Goal: Task Accomplishment & Management: Manage account settings

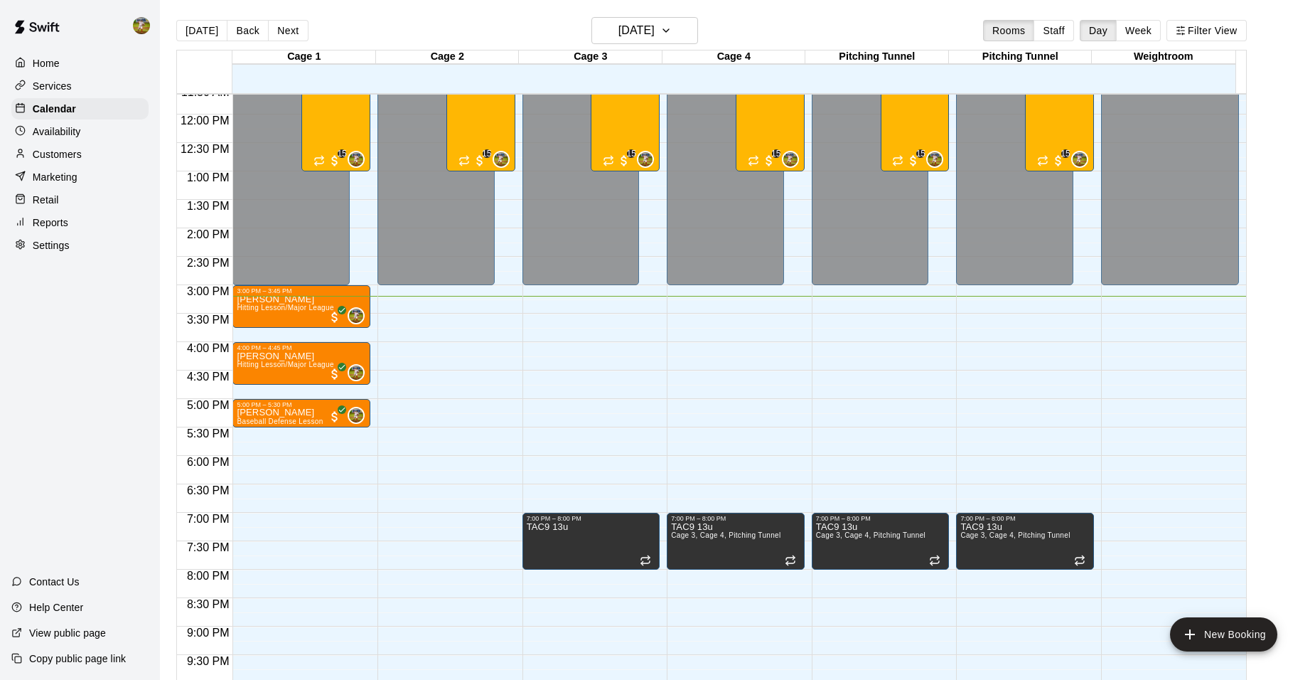
scroll to position [481, 0]
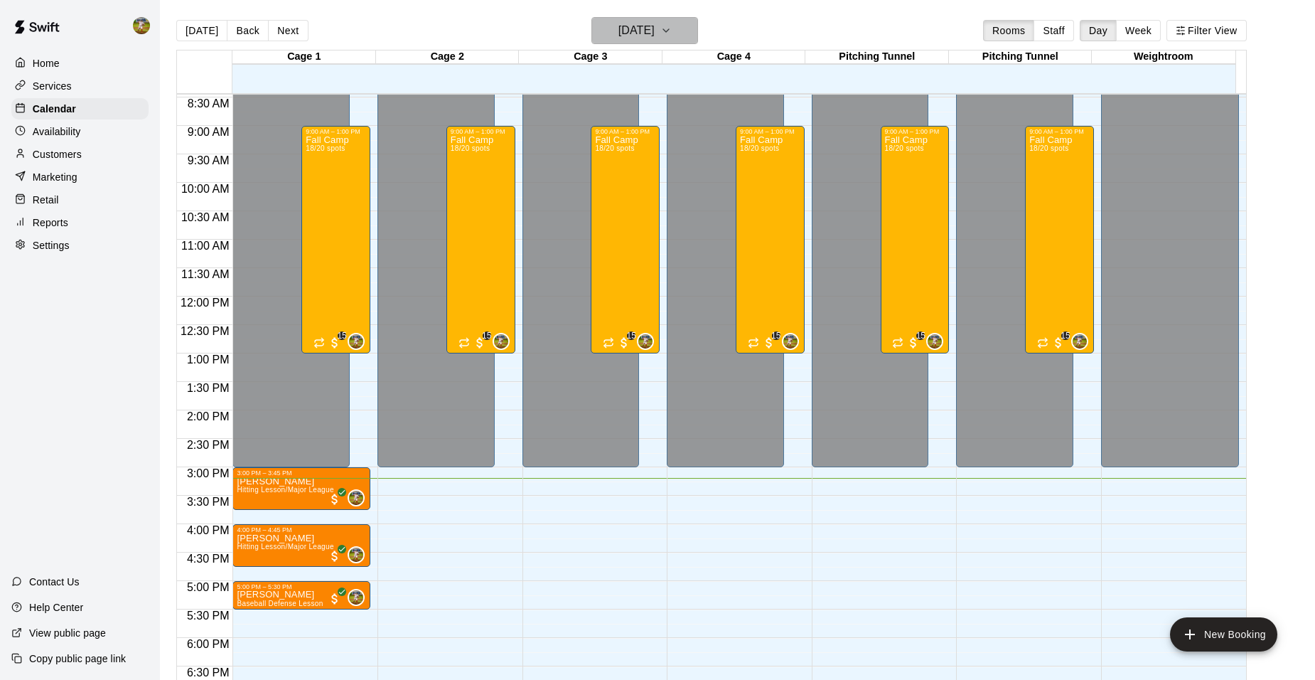
click at [696, 36] on button "[DATE]" at bounding box center [644, 30] width 107 height 27
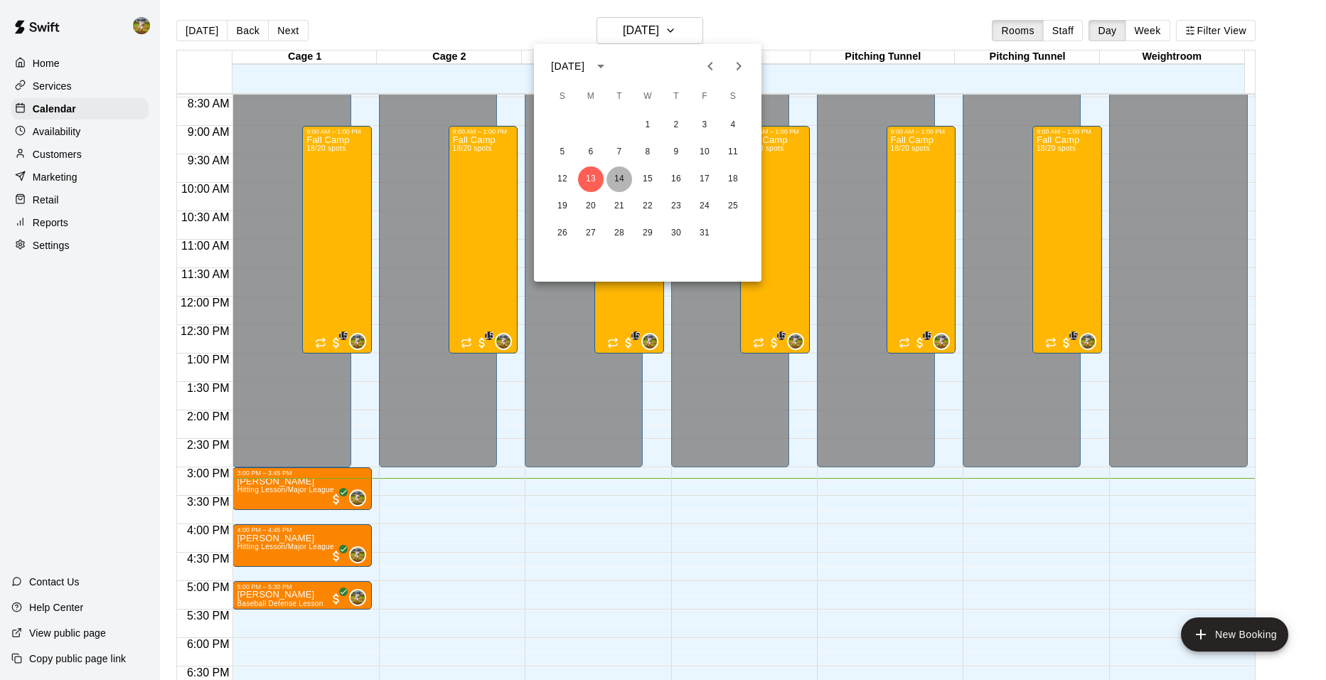
click at [626, 180] on button "14" at bounding box center [619, 179] width 26 height 26
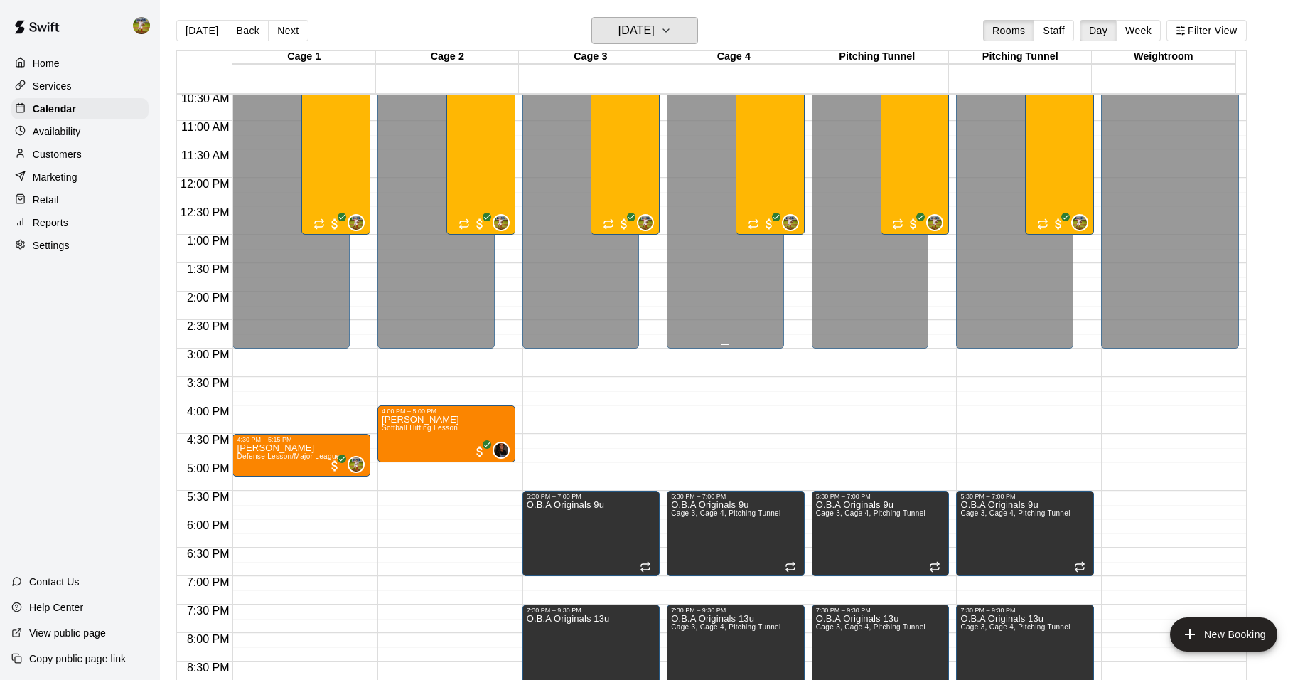
scroll to position [765, 0]
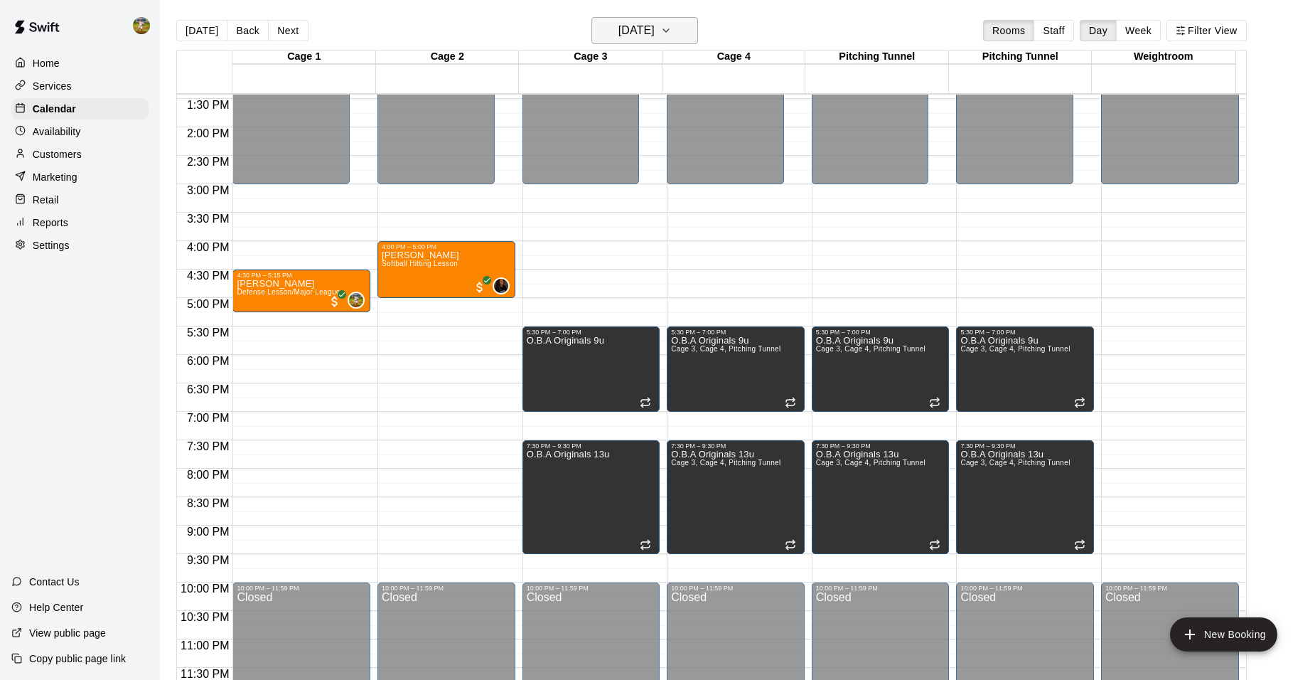
click at [688, 21] on button "[DATE]" at bounding box center [644, 30] width 107 height 27
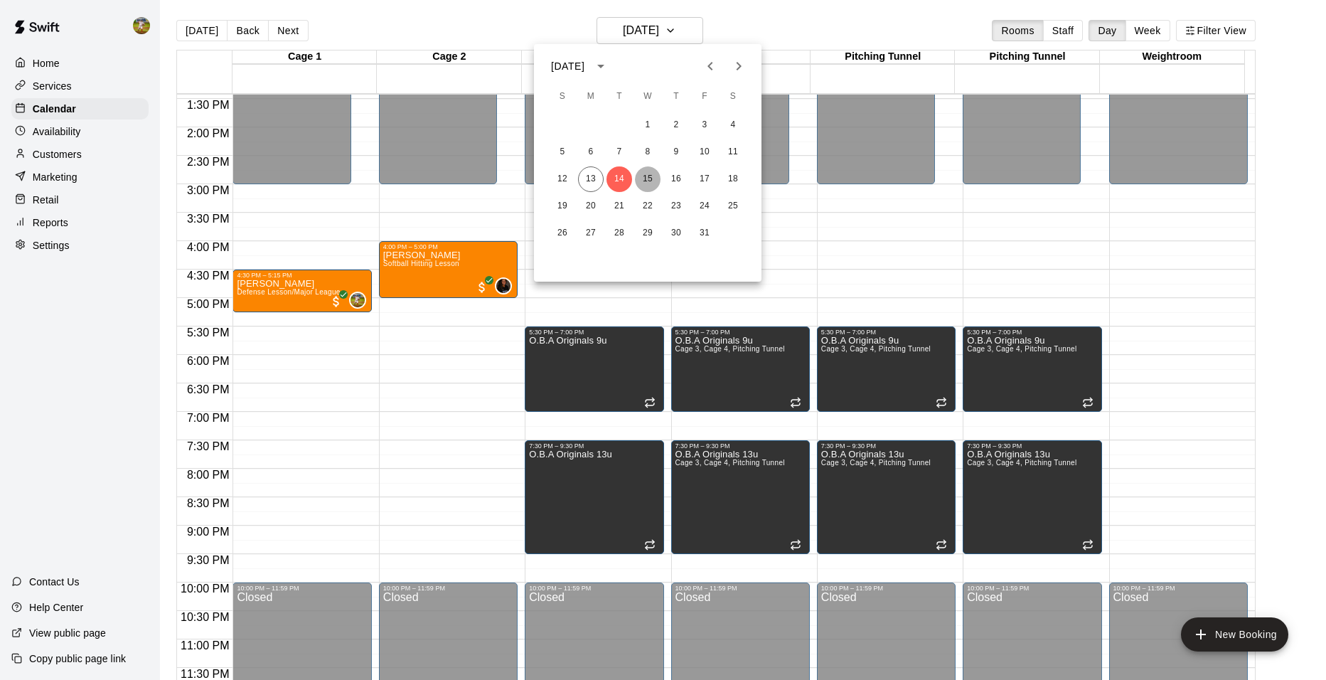
click at [650, 182] on button "15" at bounding box center [648, 179] width 26 height 26
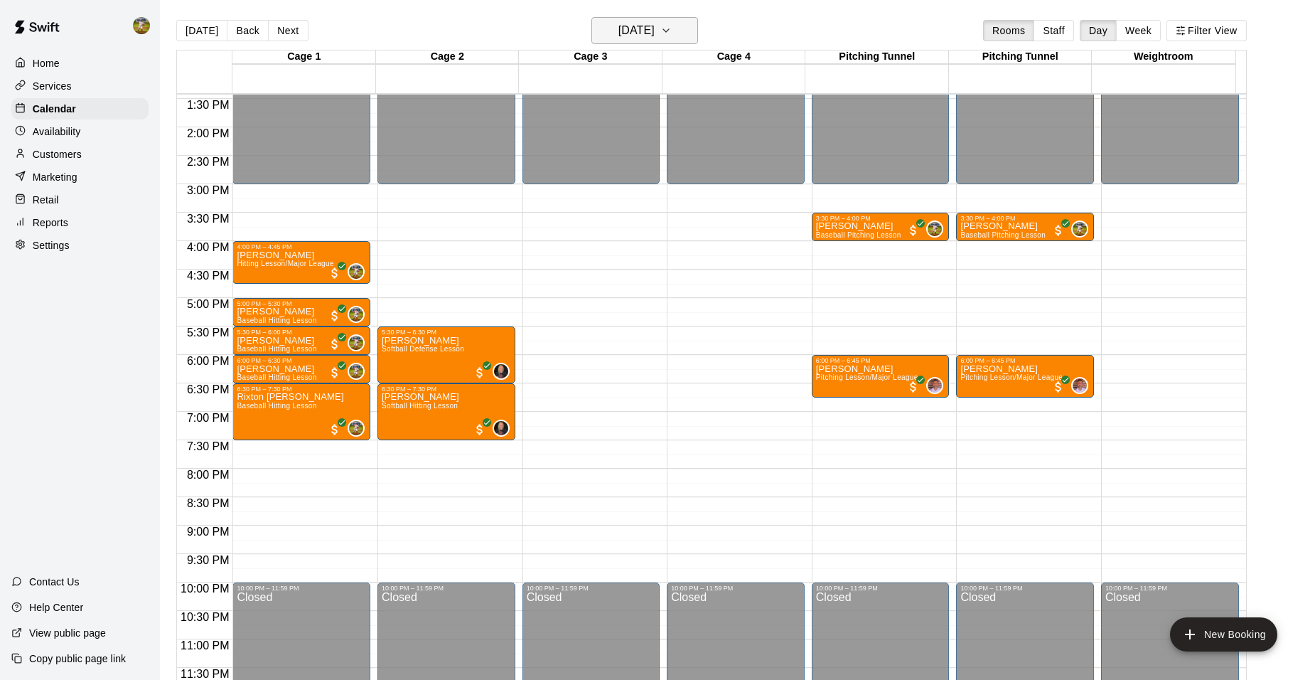
click at [689, 38] on button "[DATE]" at bounding box center [644, 30] width 107 height 27
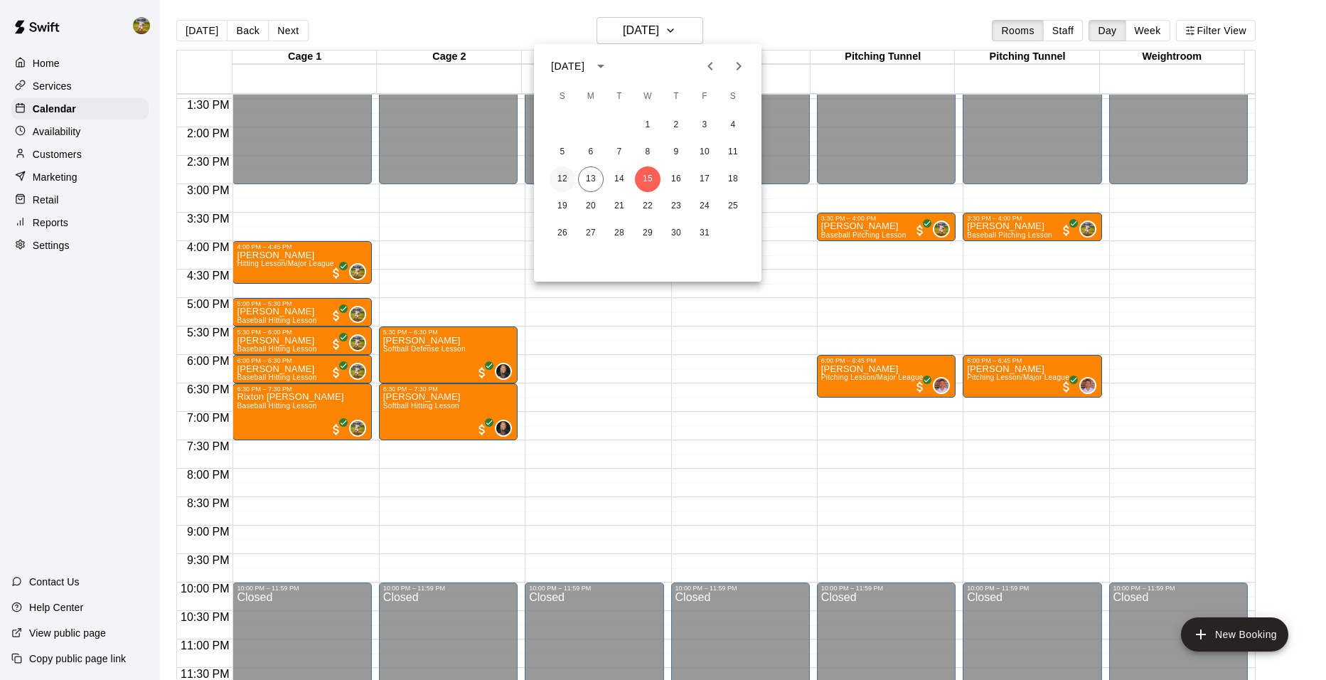
click at [571, 183] on button "12" at bounding box center [562, 179] width 26 height 26
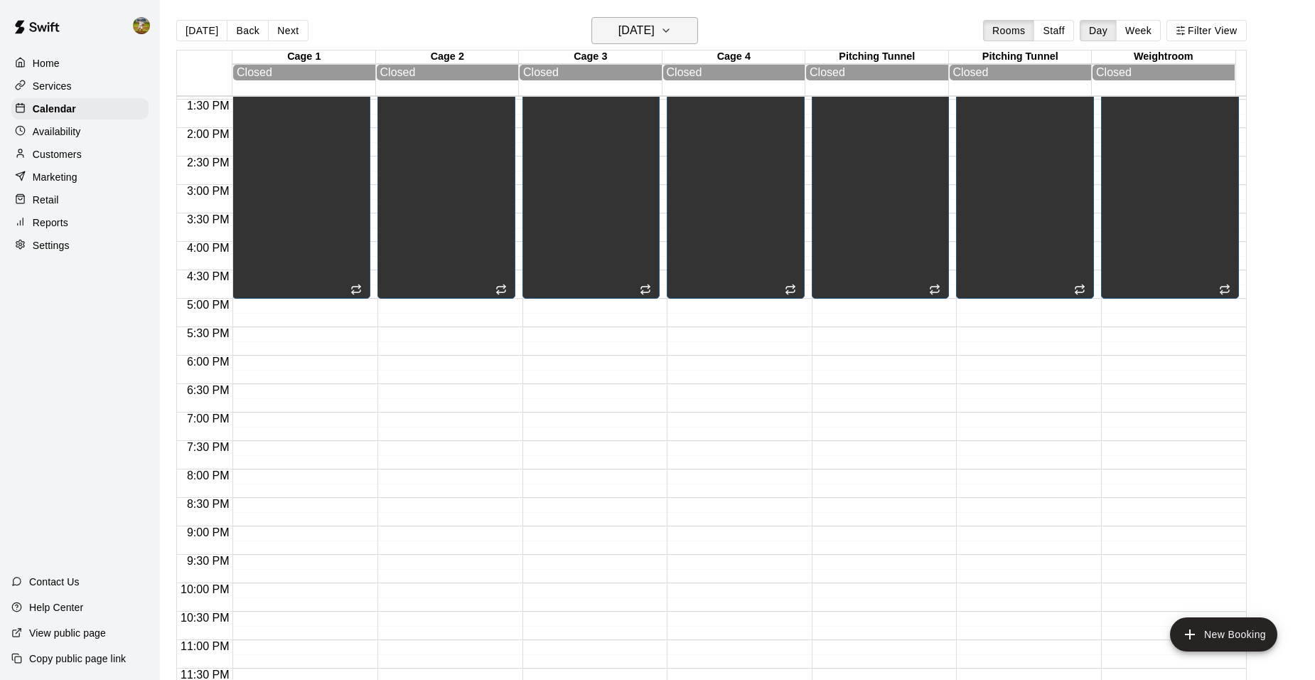
click at [640, 27] on h6 "[DATE]" at bounding box center [636, 31] width 36 height 20
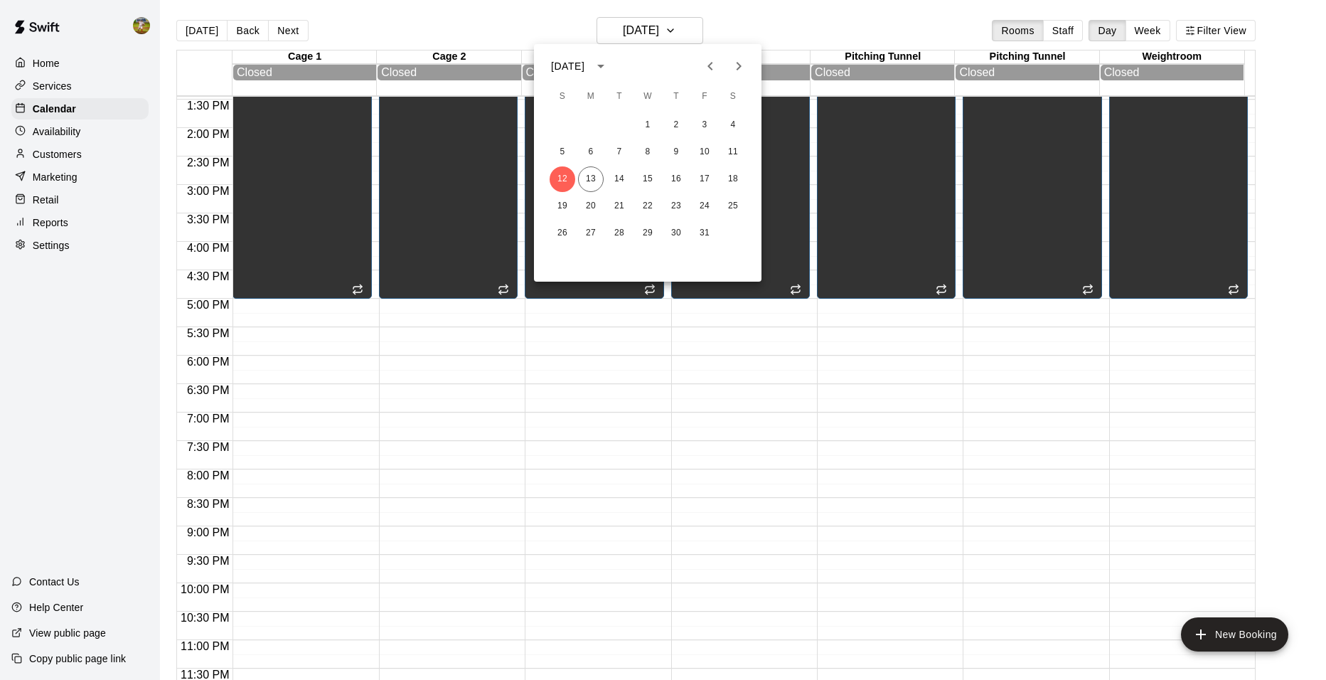
click at [689, 449] on div at bounding box center [663, 340] width 1326 height 680
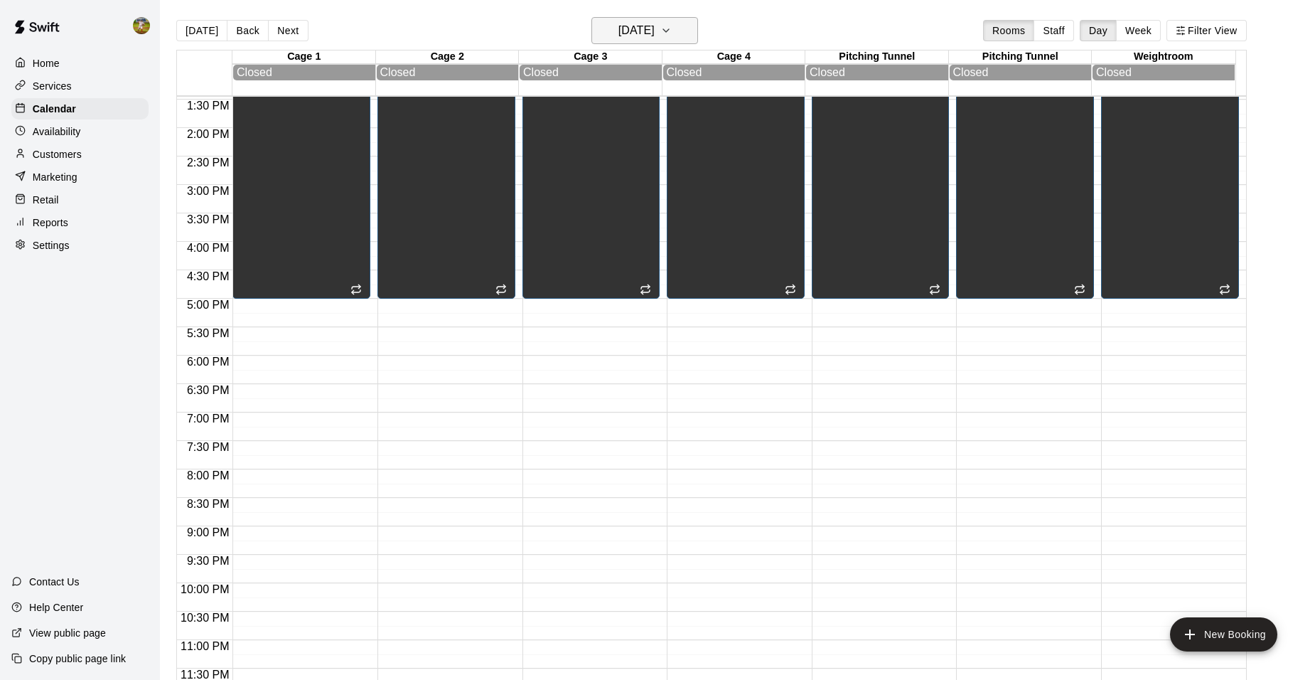
click at [695, 35] on button "[DATE]" at bounding box center [644, 30] width 107 height 27
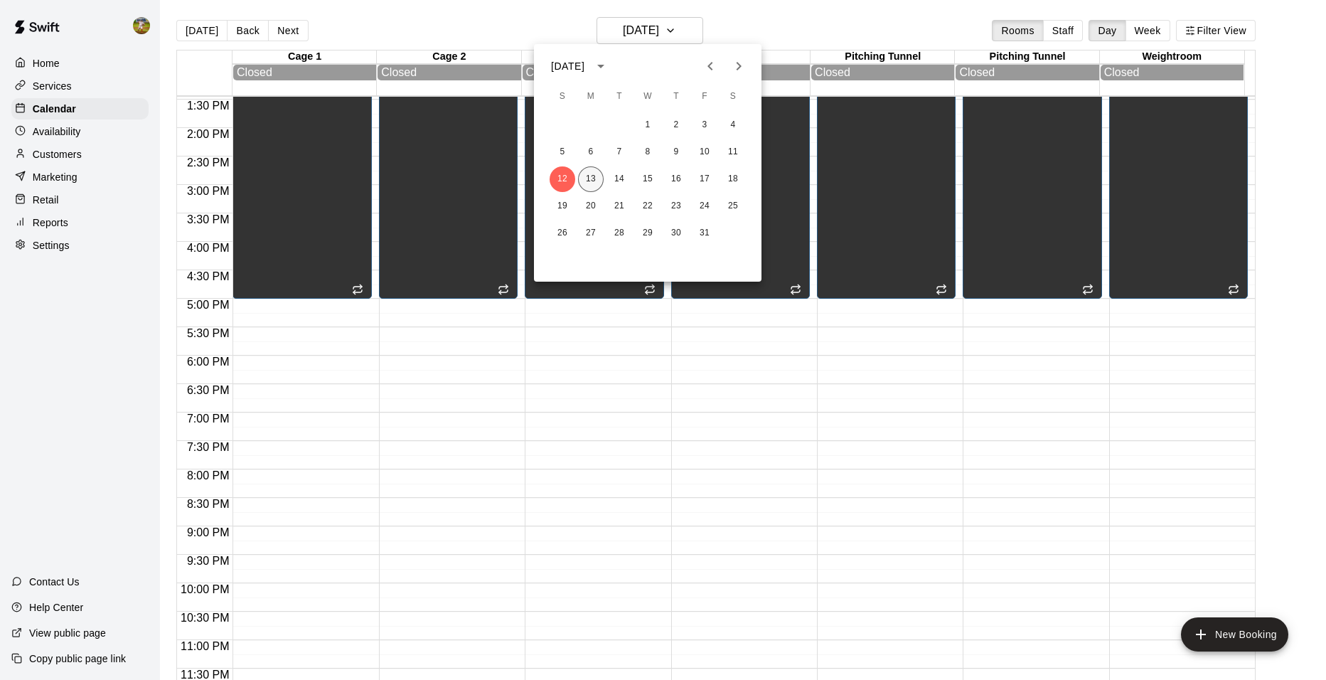
click at [591, 179] on button "13" at bounding box center [591, 179] width 26 height 26
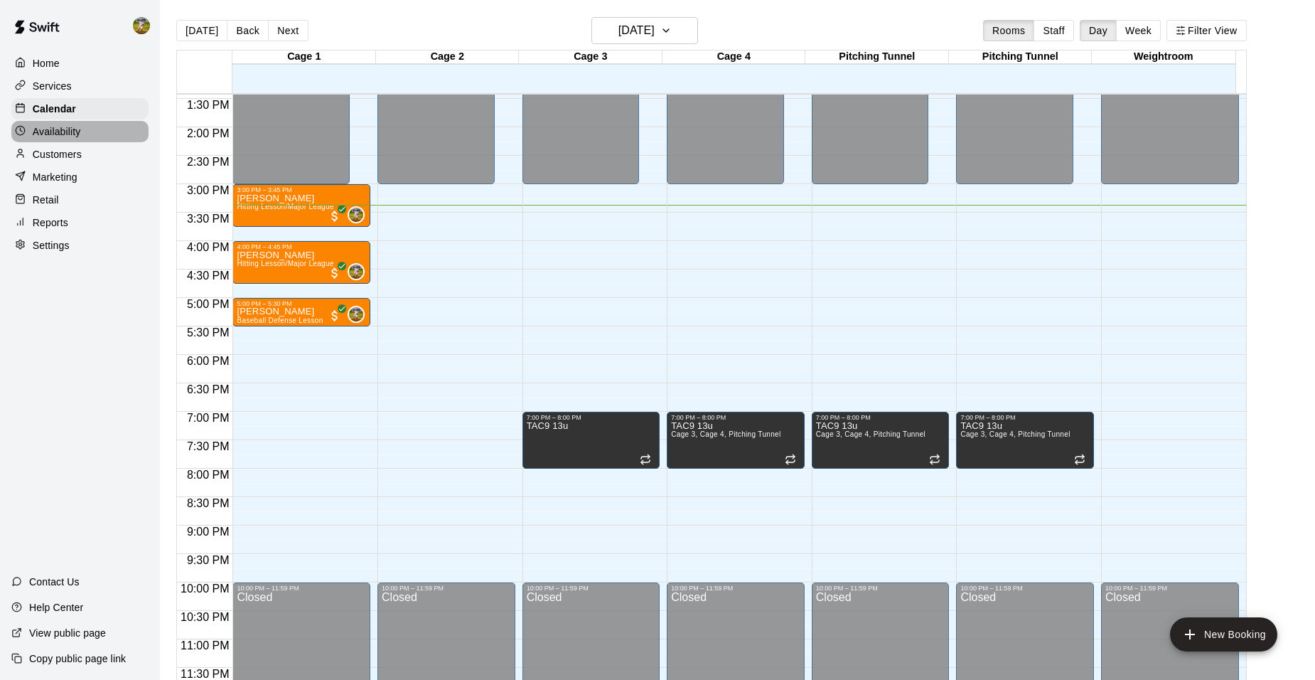
click at [49, 139] on p "Availability" at bounding box center [57, 131] width 48 height 14
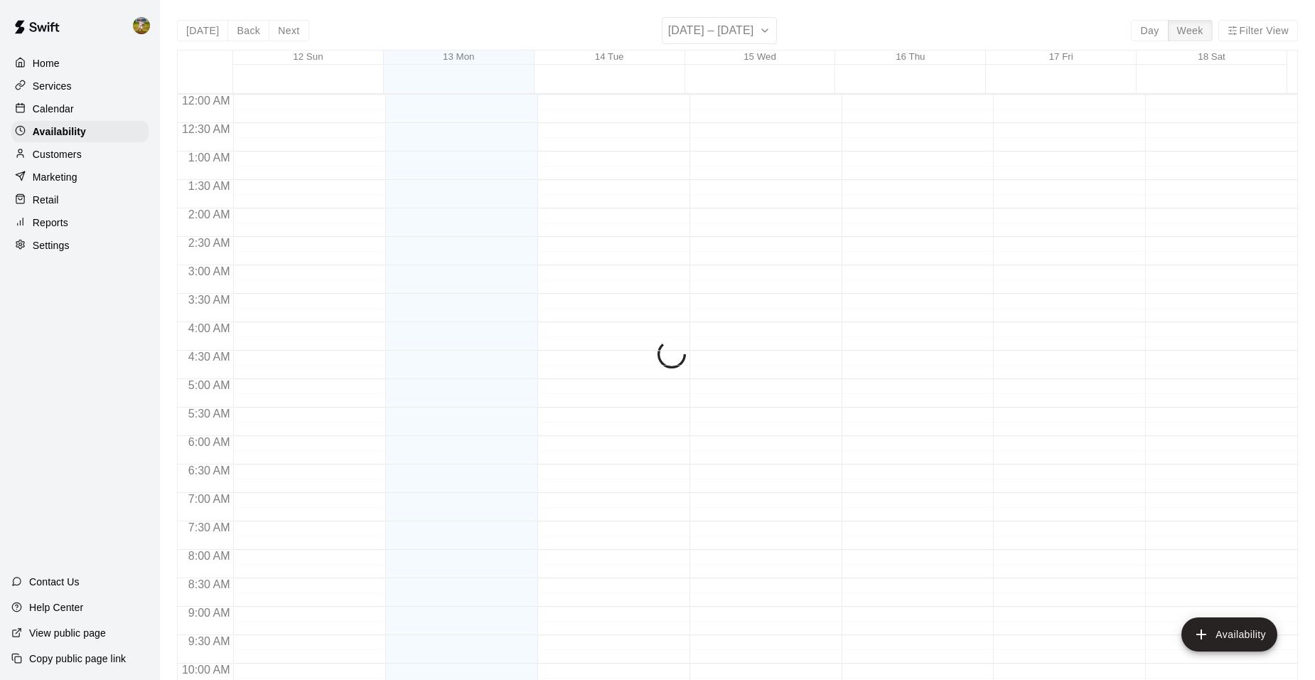
scroll to position [764, 0]
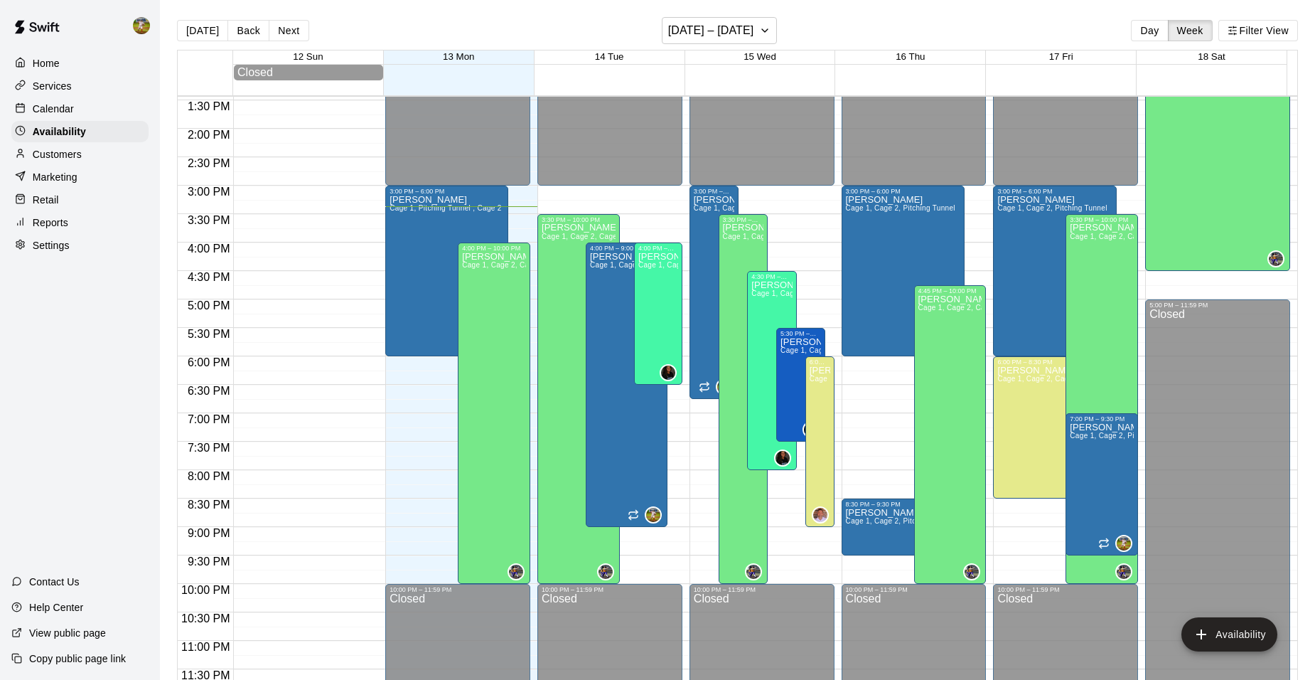
click at [73, 107] on div "Calendar" at bounding box center [79, 108] width 137 height 21
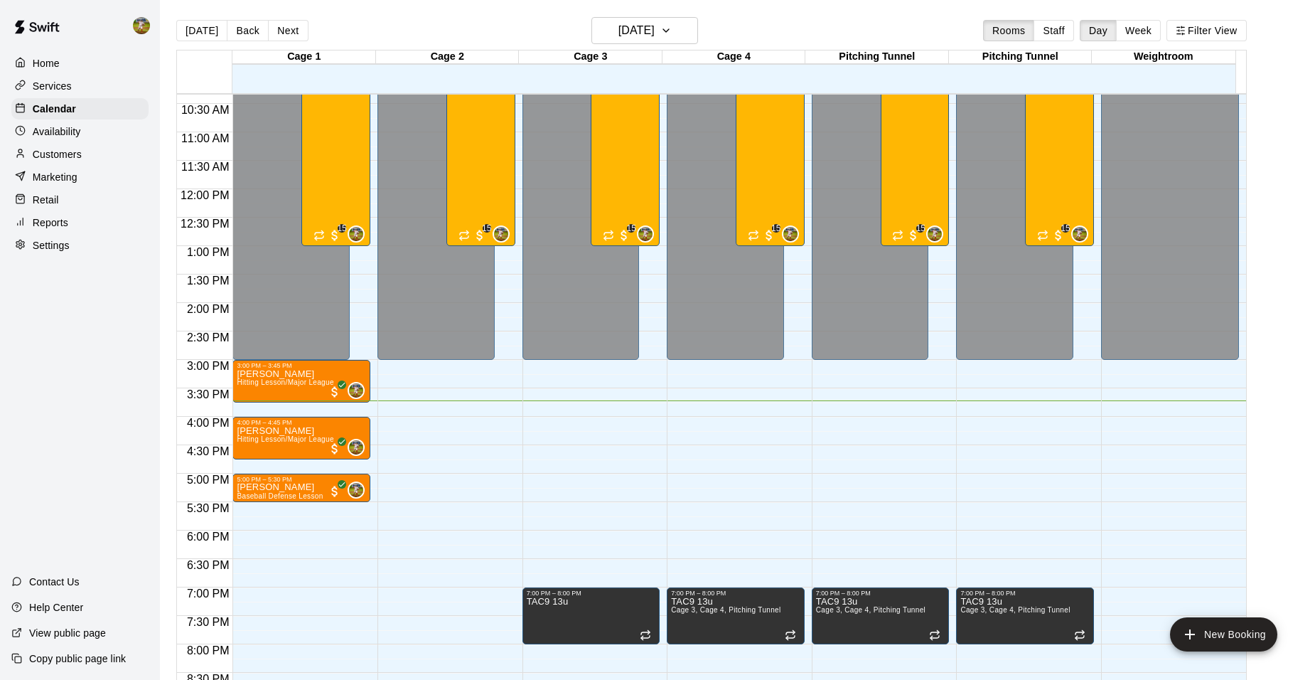
scroll to position [765, 0]
